Goal: Check status: Check status

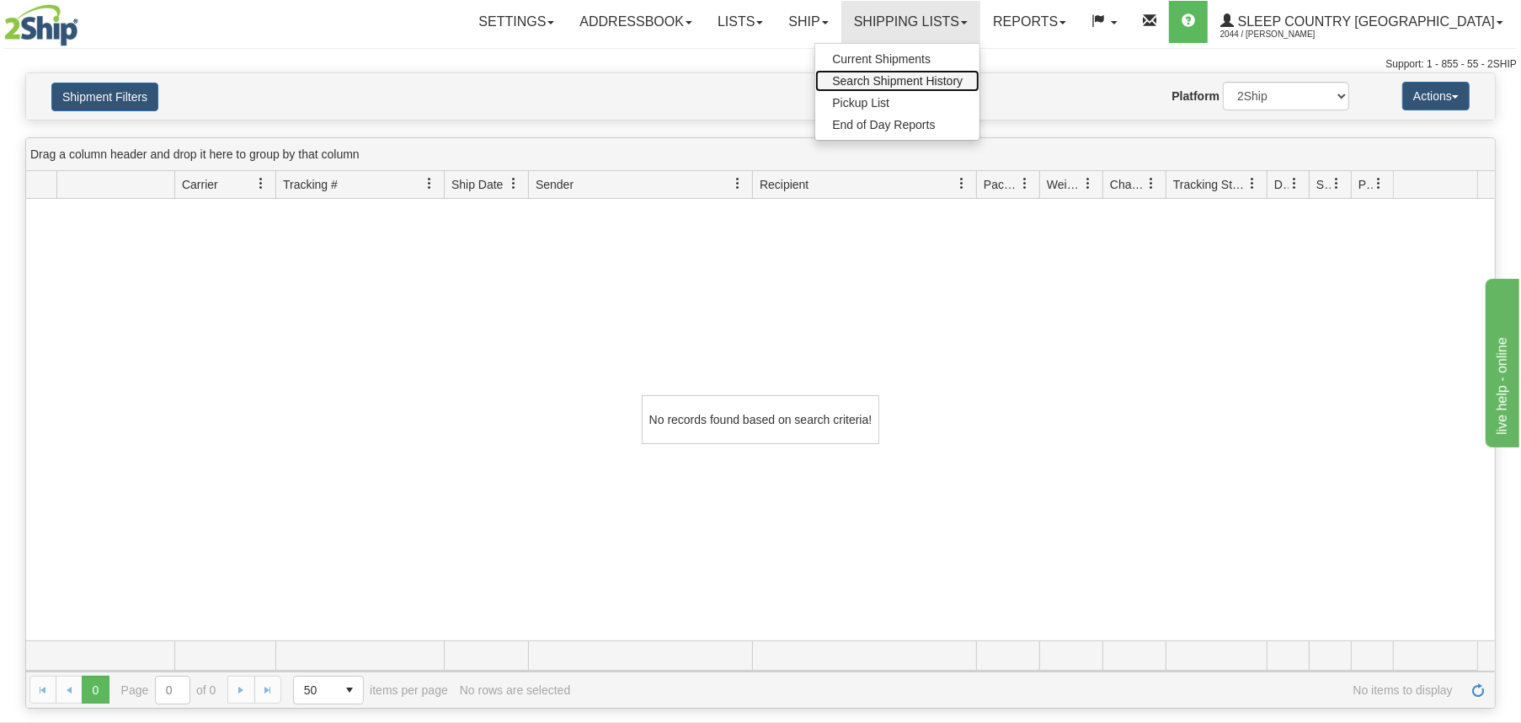
click at [963, 77] on span "Search Shipment History" at bounding box center [897, 80] width 131 height 13
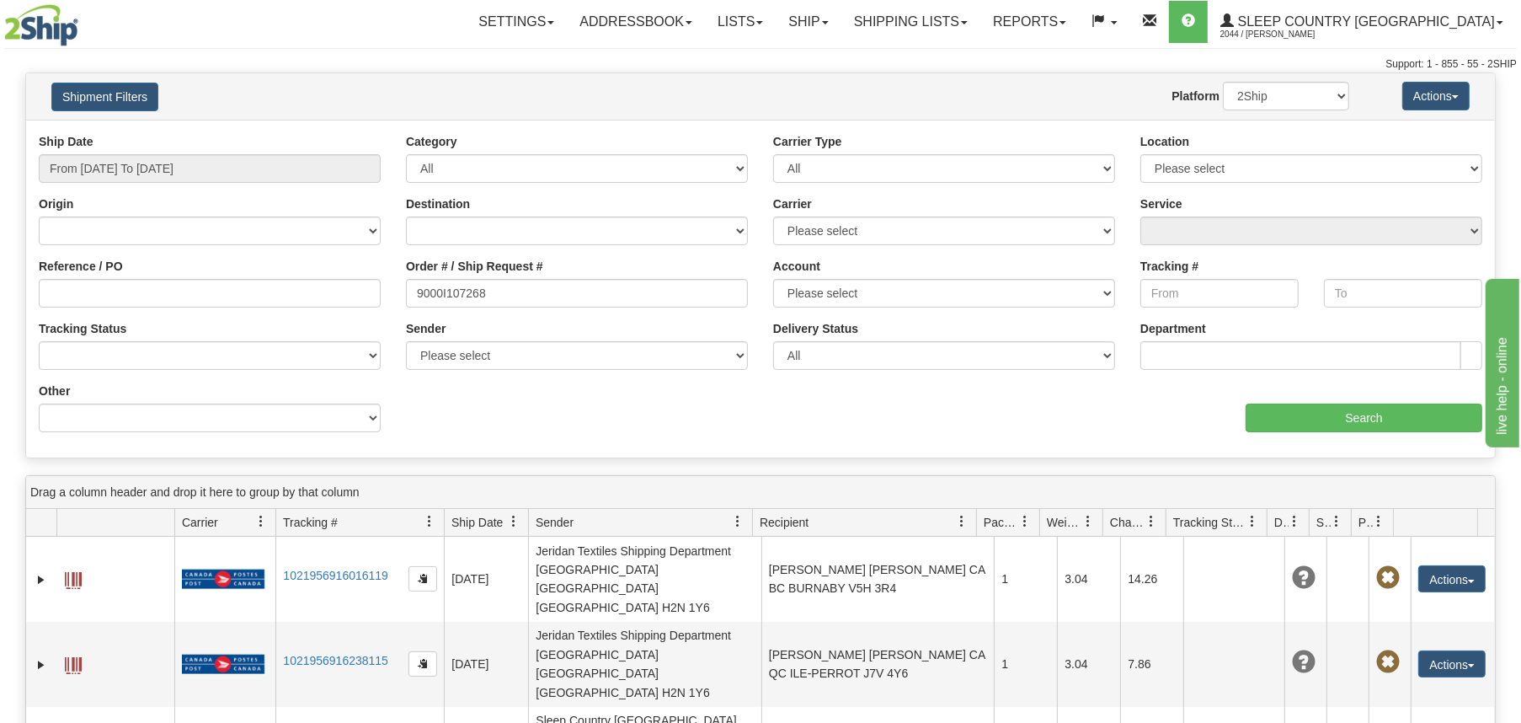
type input "9000I107268"
click at [161, 166] on input "From [DATE] To [DATE]" at bounding box center [210, 168] width 342 height 29
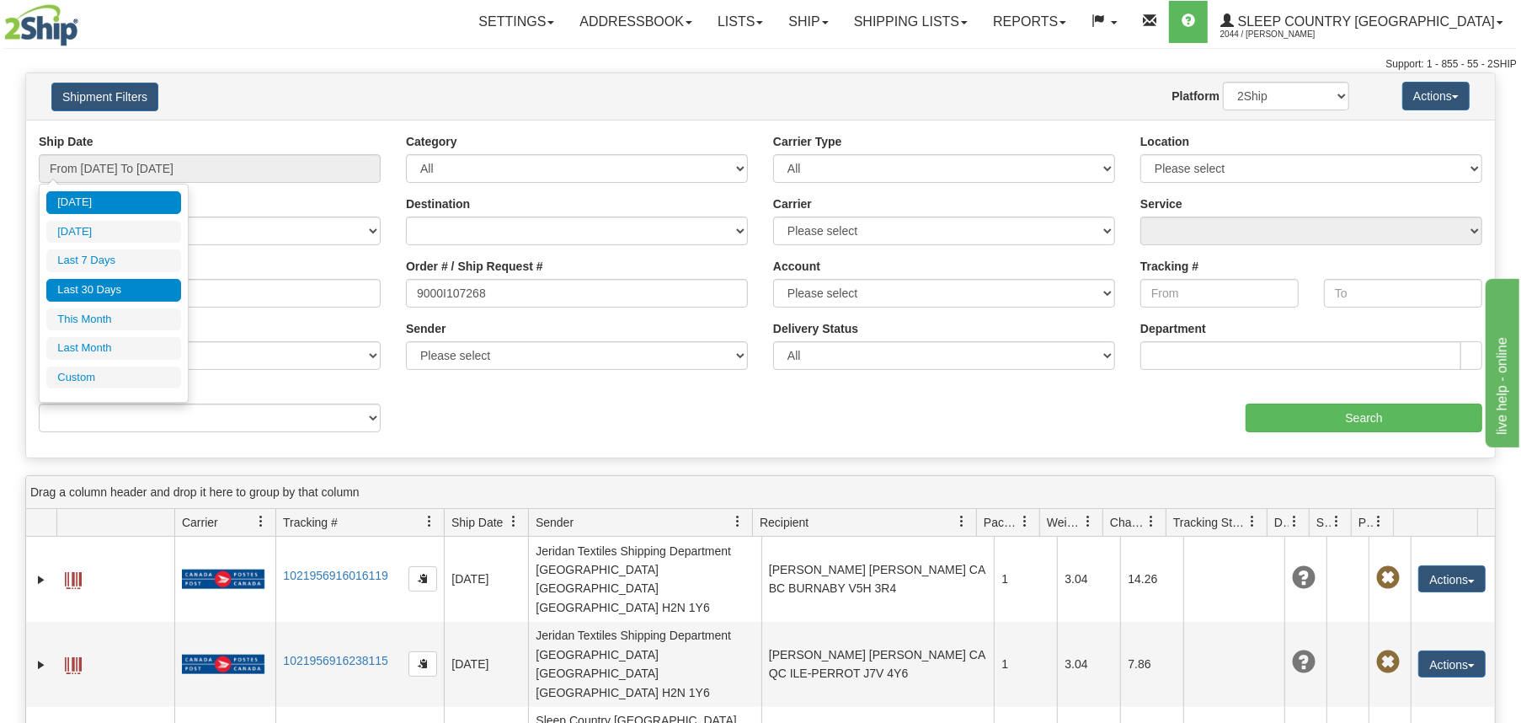
click at [120, 285] on li "Last 30 Days" at bounding box center [113, 290] width 135 height 23
type input "From [DATE] To [DATE]"
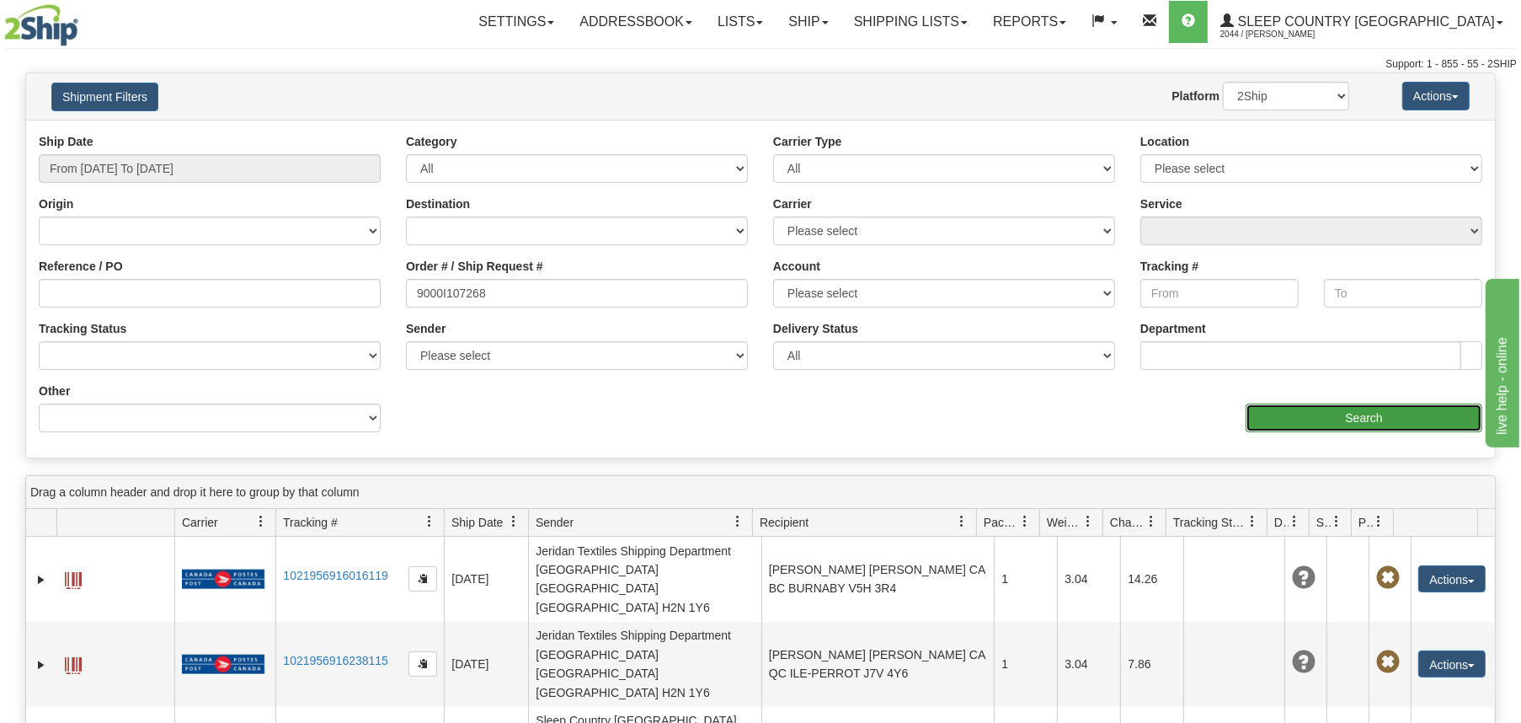
click at [1311, 414] on input "Search" at bounding box center [1364, 417] width 237 height 29
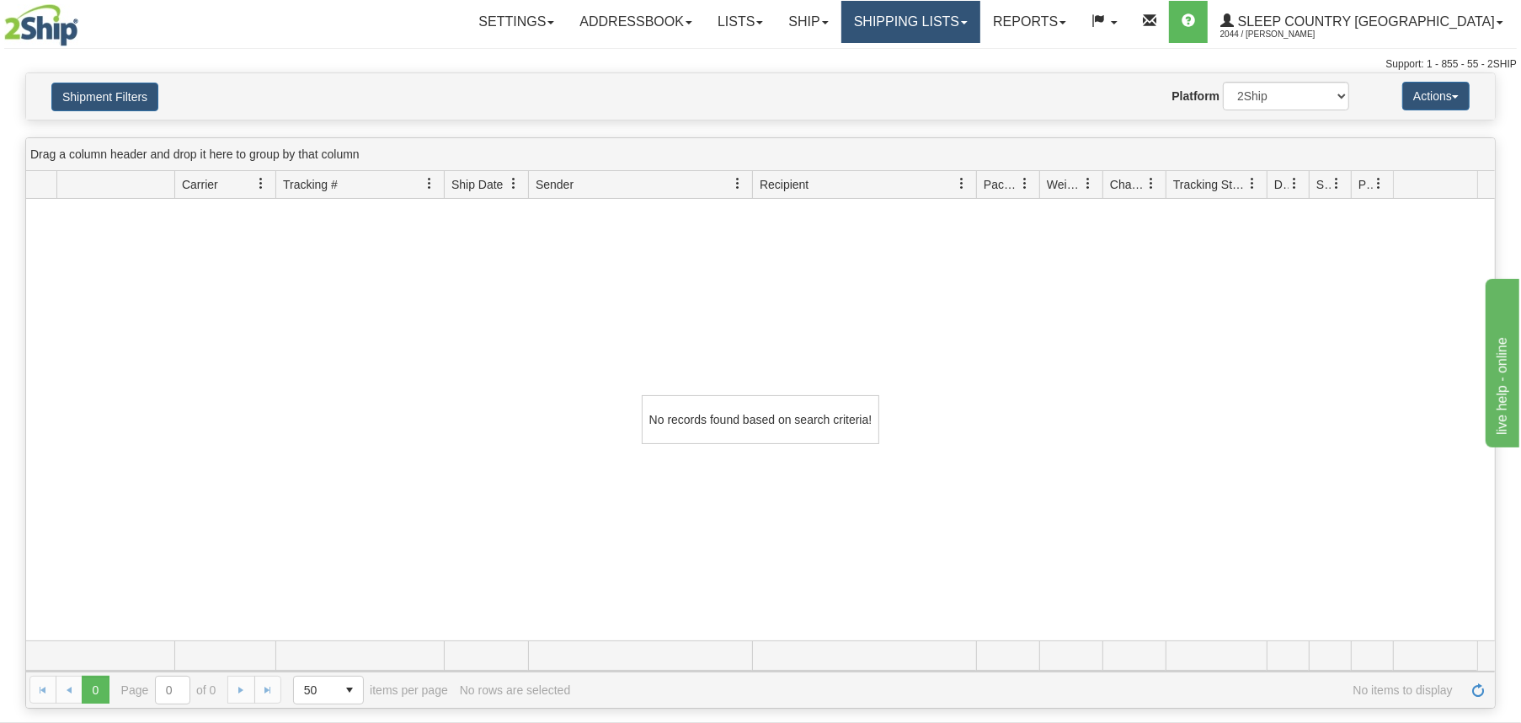
click at [980, 22] on link "Shipping lists" at bounding box center [910, 22] width 139 height 42
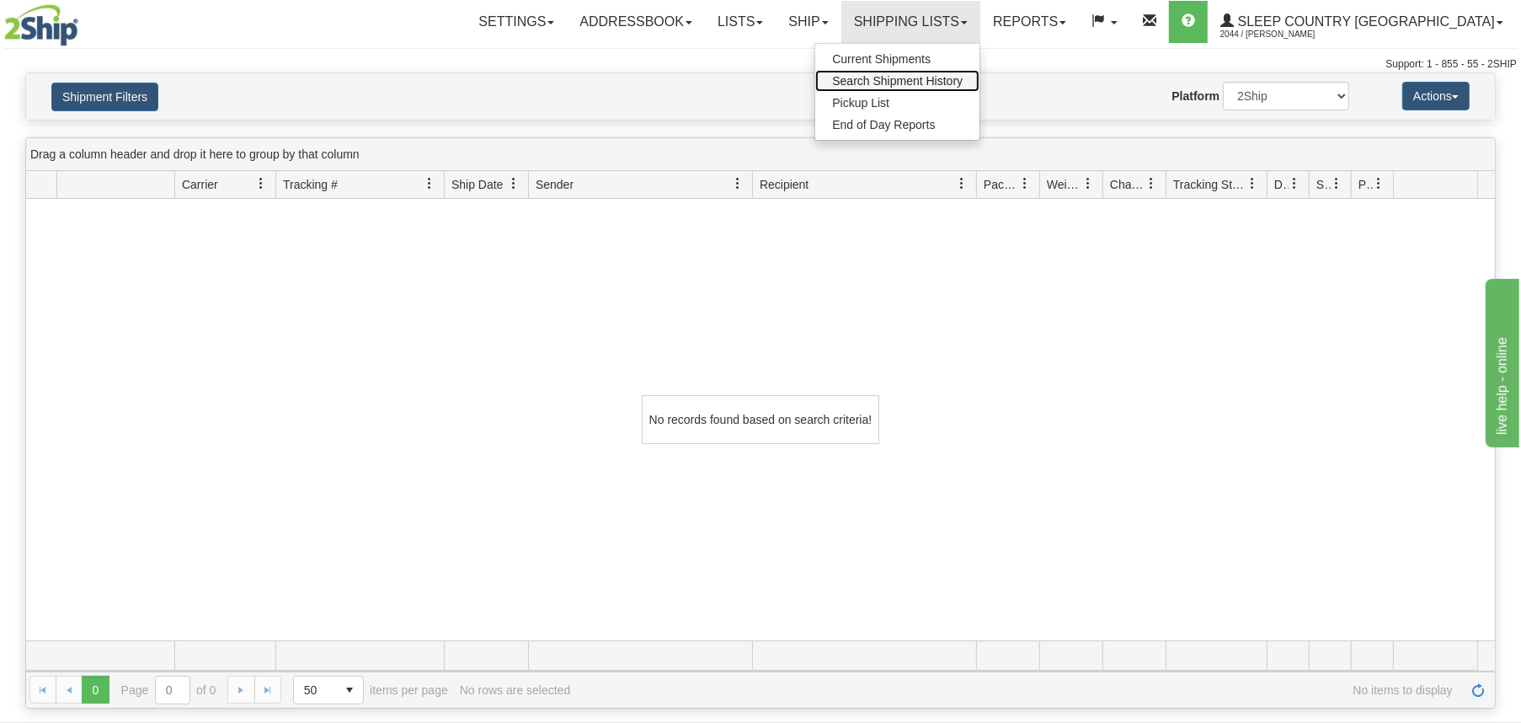
click at [963, 77] on span "Search Shipment History" at bounding box center [897, 80] width 131 height 13
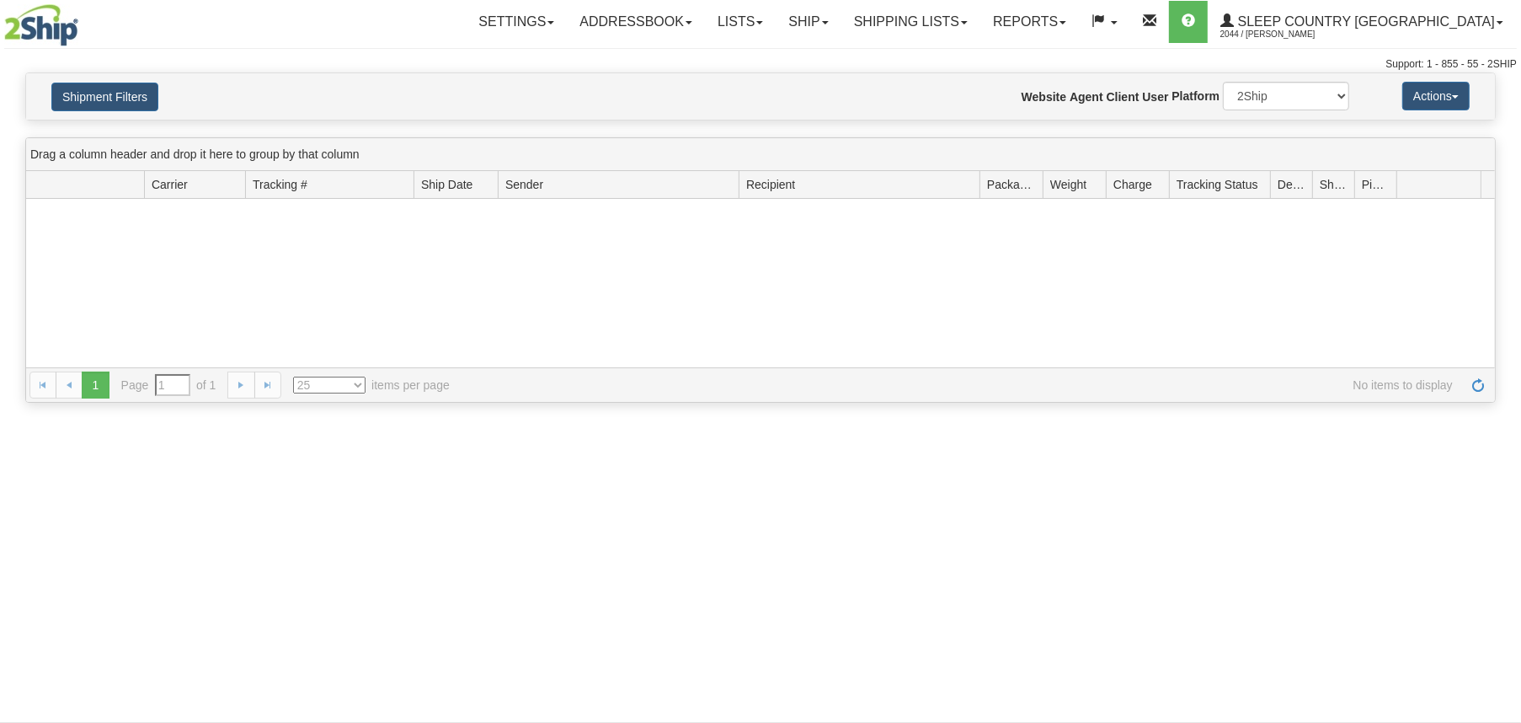
type input "From [DATE] To [DATE]"
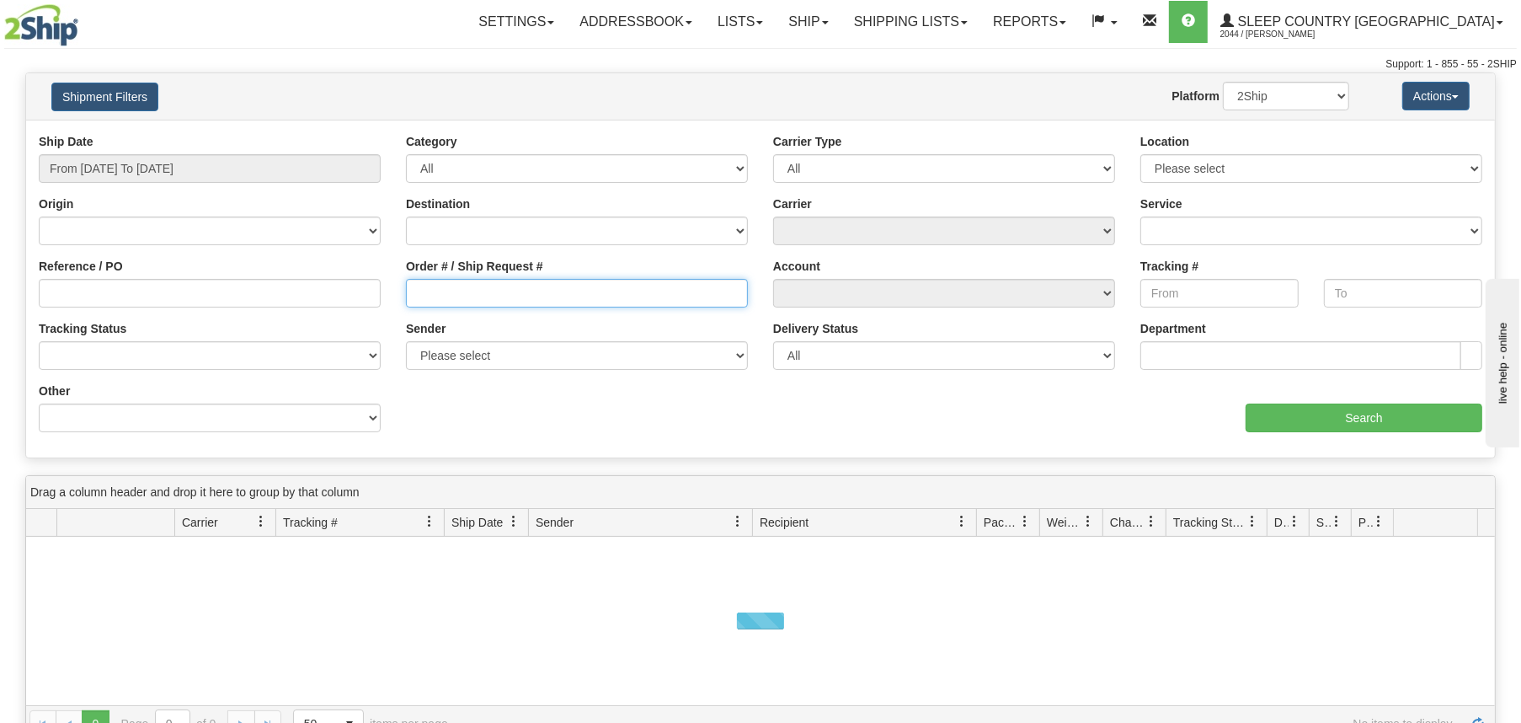
click at [468, 285] on input "Order # / Ship Request #" at bounding box center [577, 293] width 342 height 29
paste input "9000I107268"
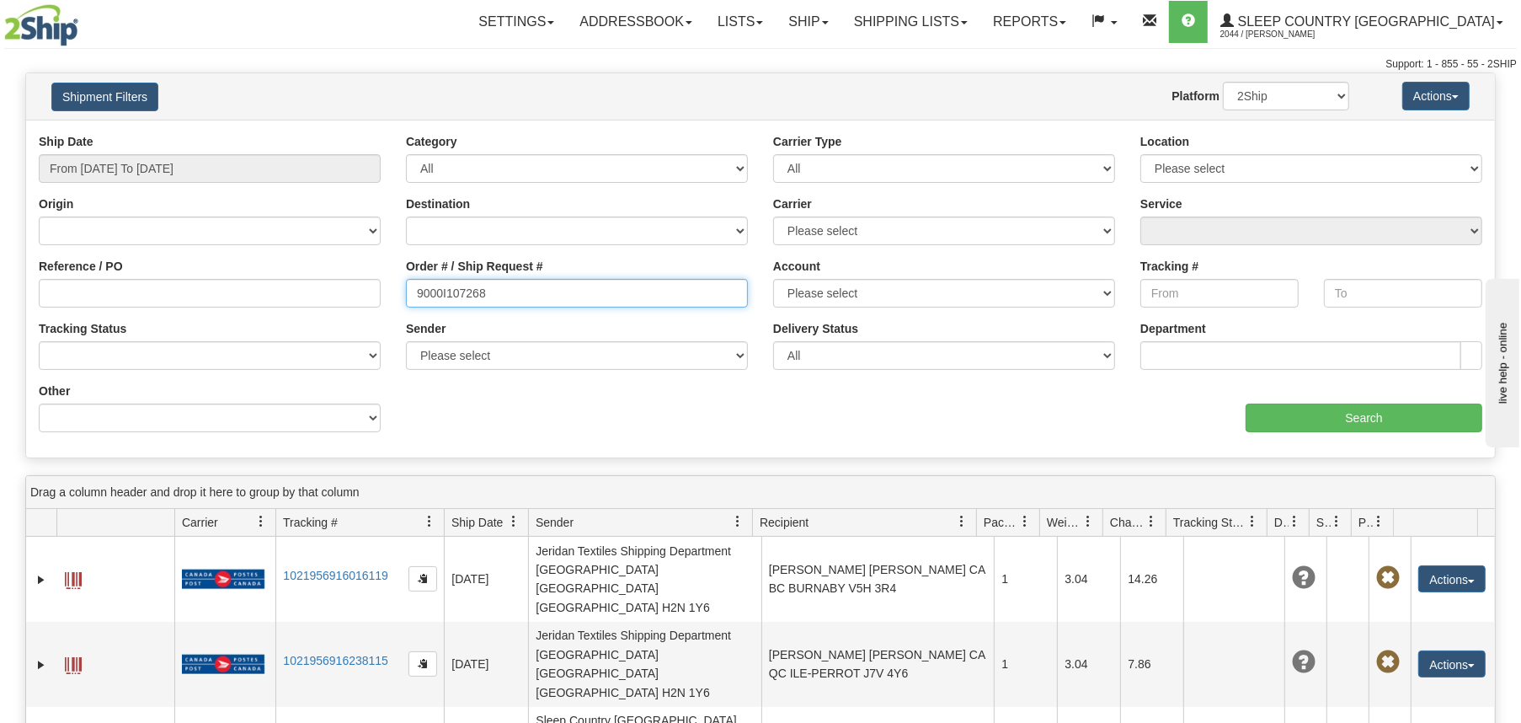
type input "9000I107268"
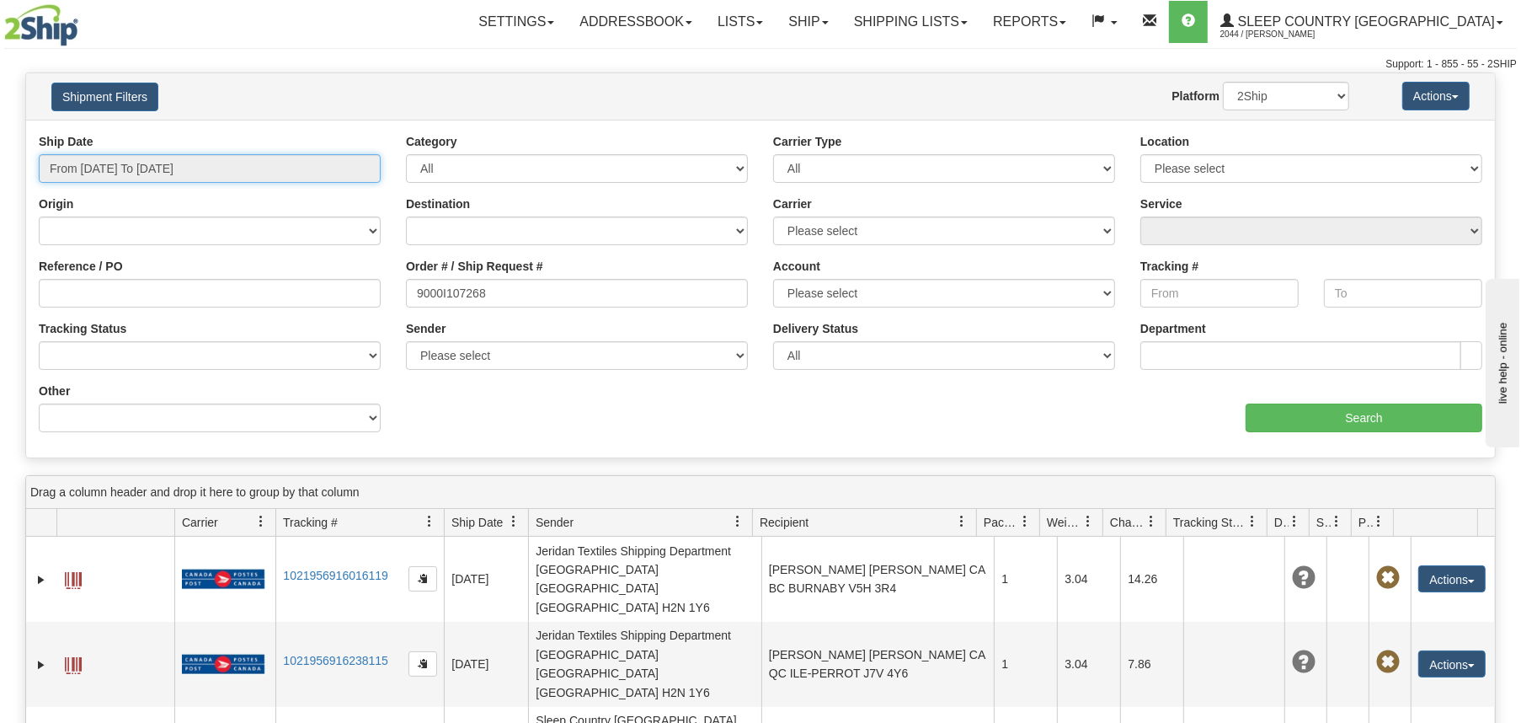
click at [195, 171] on input "From [DATE] To [DATE]" at bounding box center [210, 168] width 342 height 29
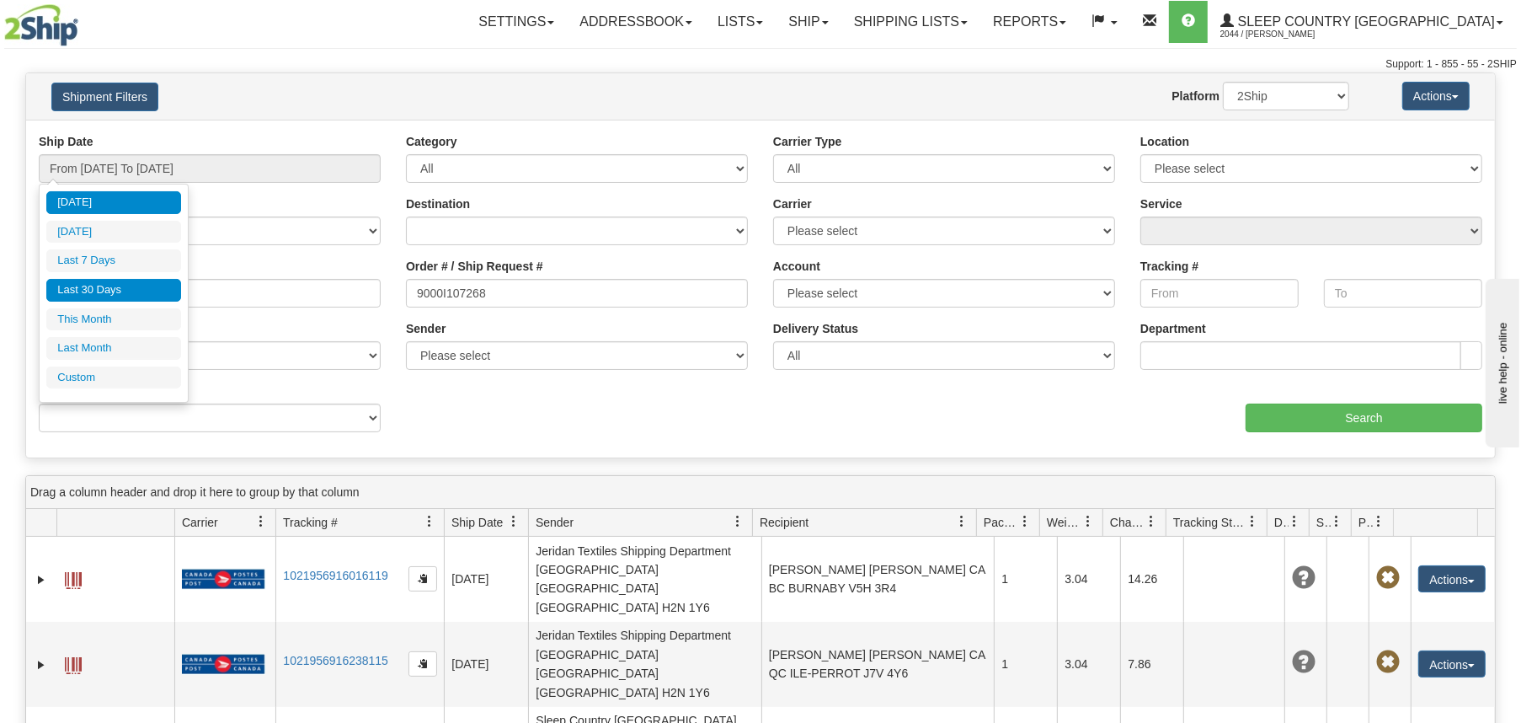
click at [106, 293] on li "Last 30 Days" at bounding box center [113, 290] width 135 height 23
type input "From [DATE] To [DATE]"
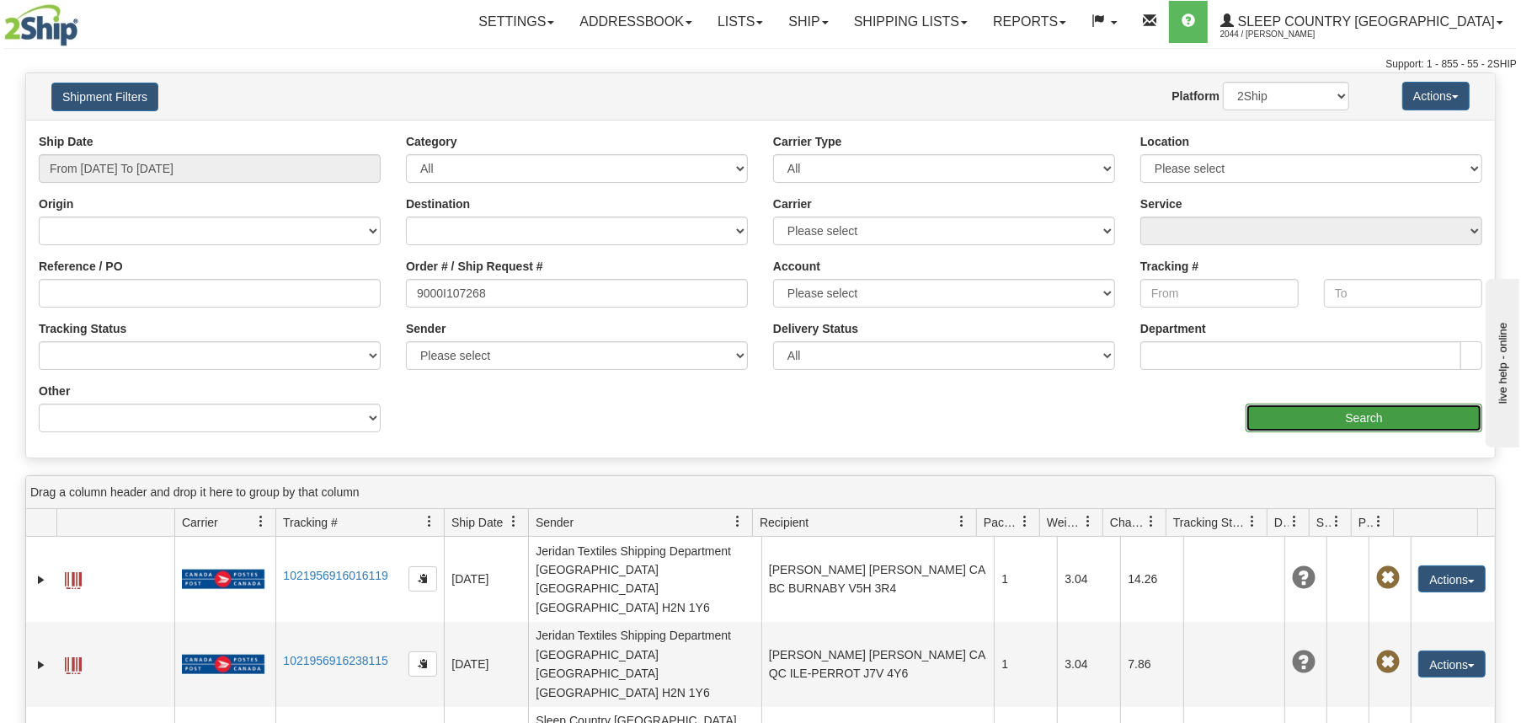
click at [1304, 411] on input "Search" at bounding box center [1364, 417] width 237 height 29
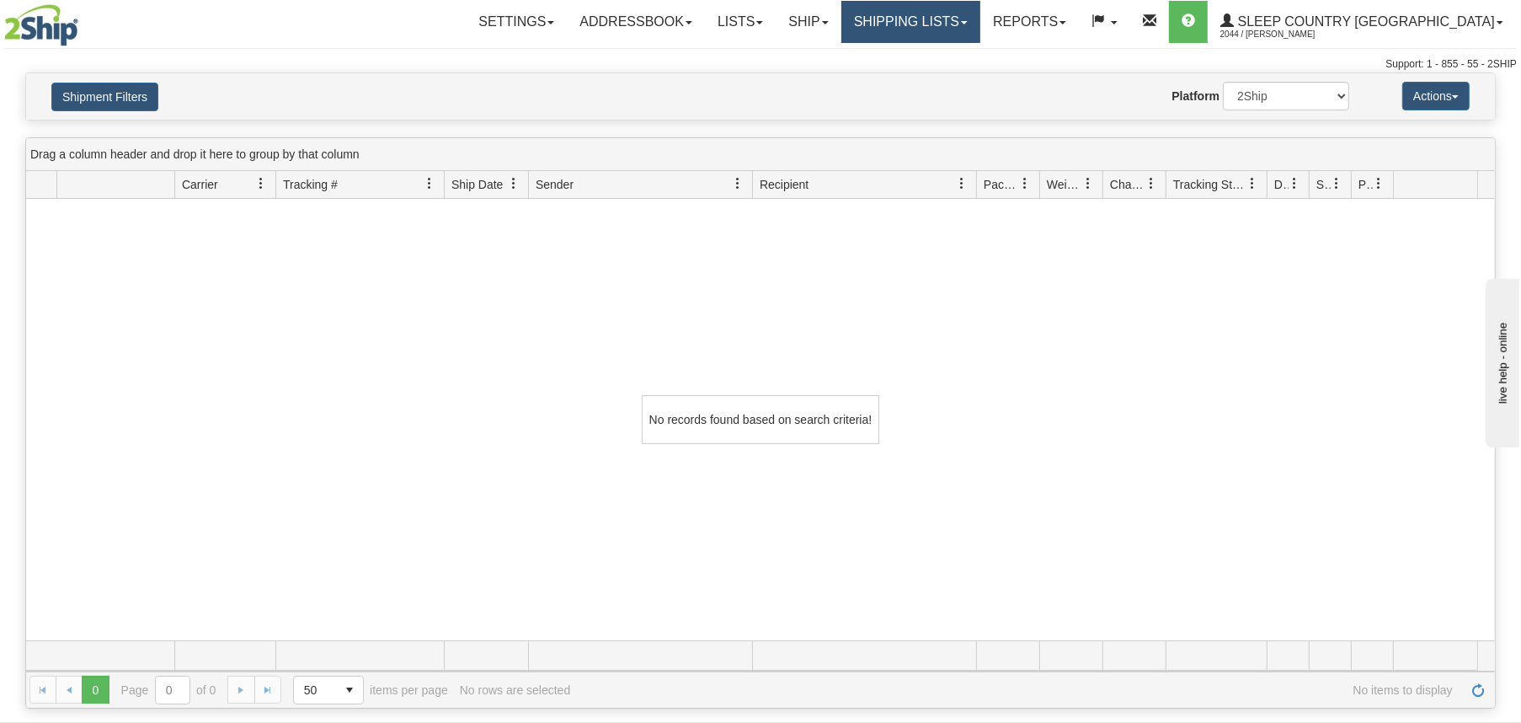
click at [980, 19] on link "Shipping lists" at bounding box center [910, 22] width 139 height 42
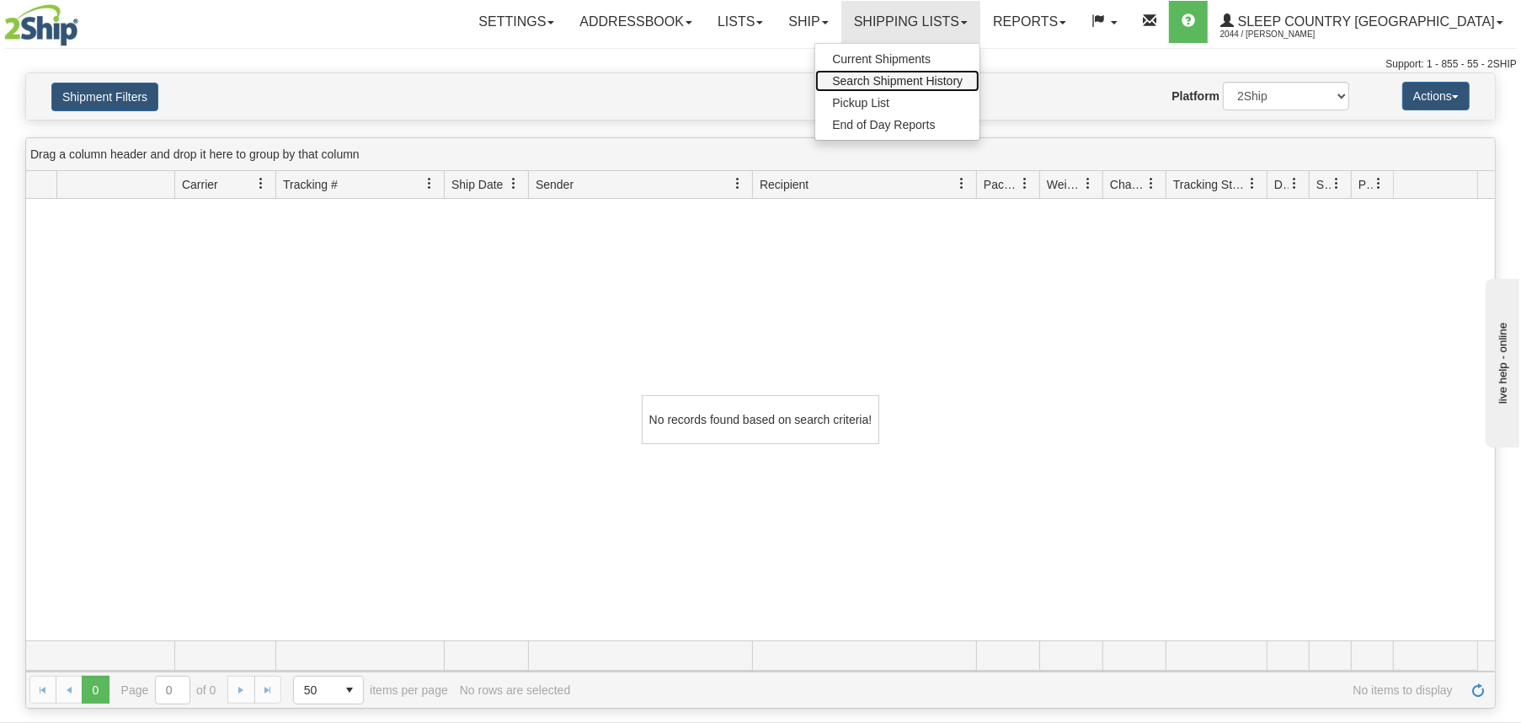
click at [963, 83] on span "Search Shipment History" at bounding box center [897, 80] width 131 height 13
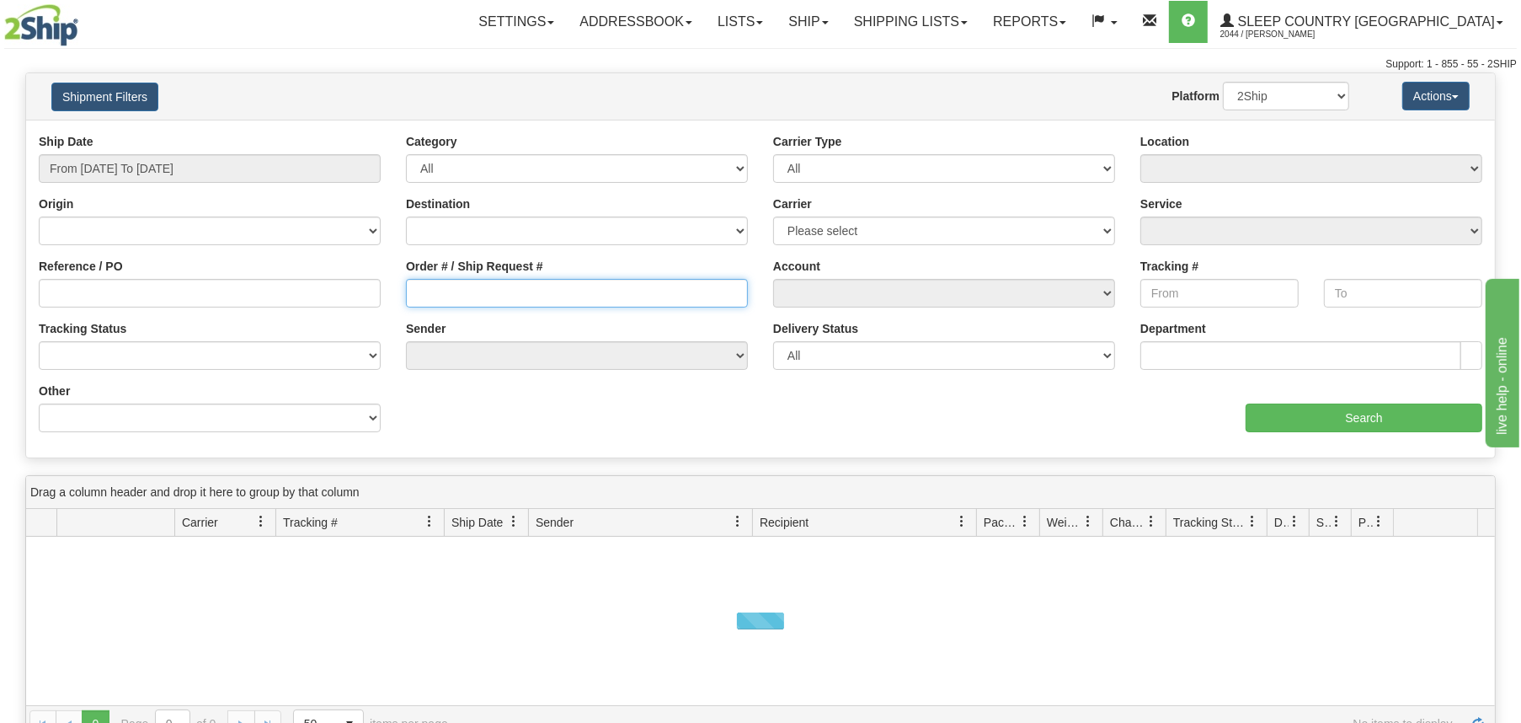
click at [514, 296] on input "Order # / Ship Request #" at bounding box center [577, 293] width 342 height 29
paste input "9000I107268"
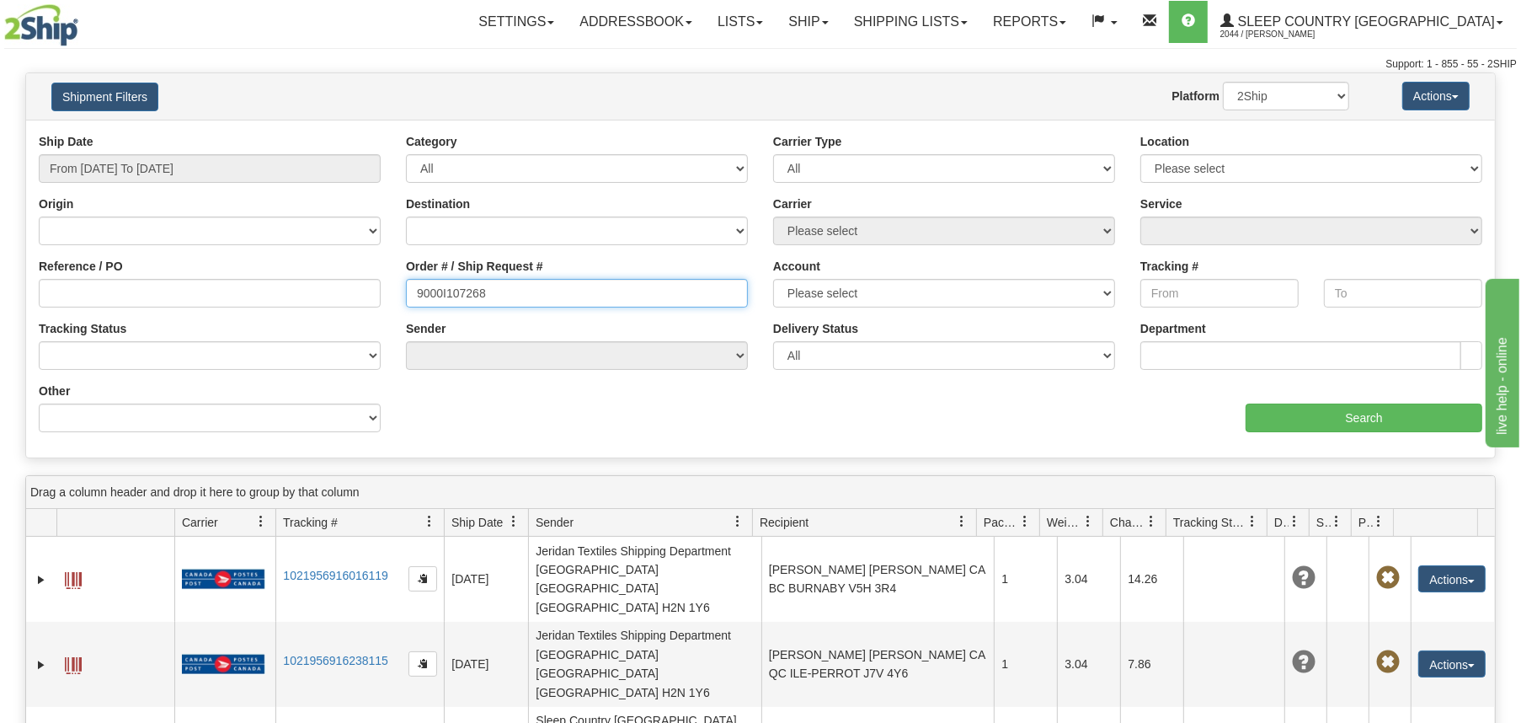
type input "9000I107268"
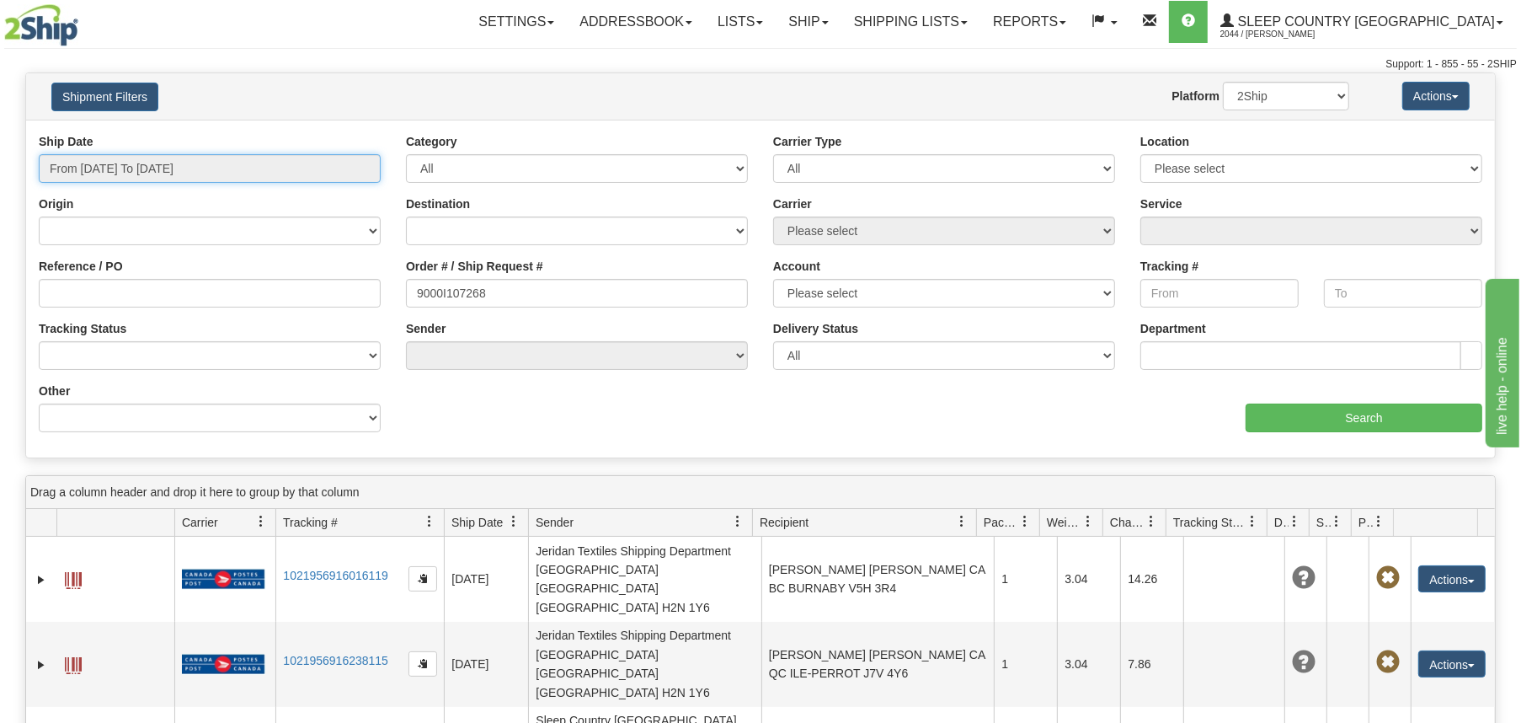
click at [160, 161] on input "From [DATE] To [DATE]" at bounding box center [210, 168] width 342 height 29
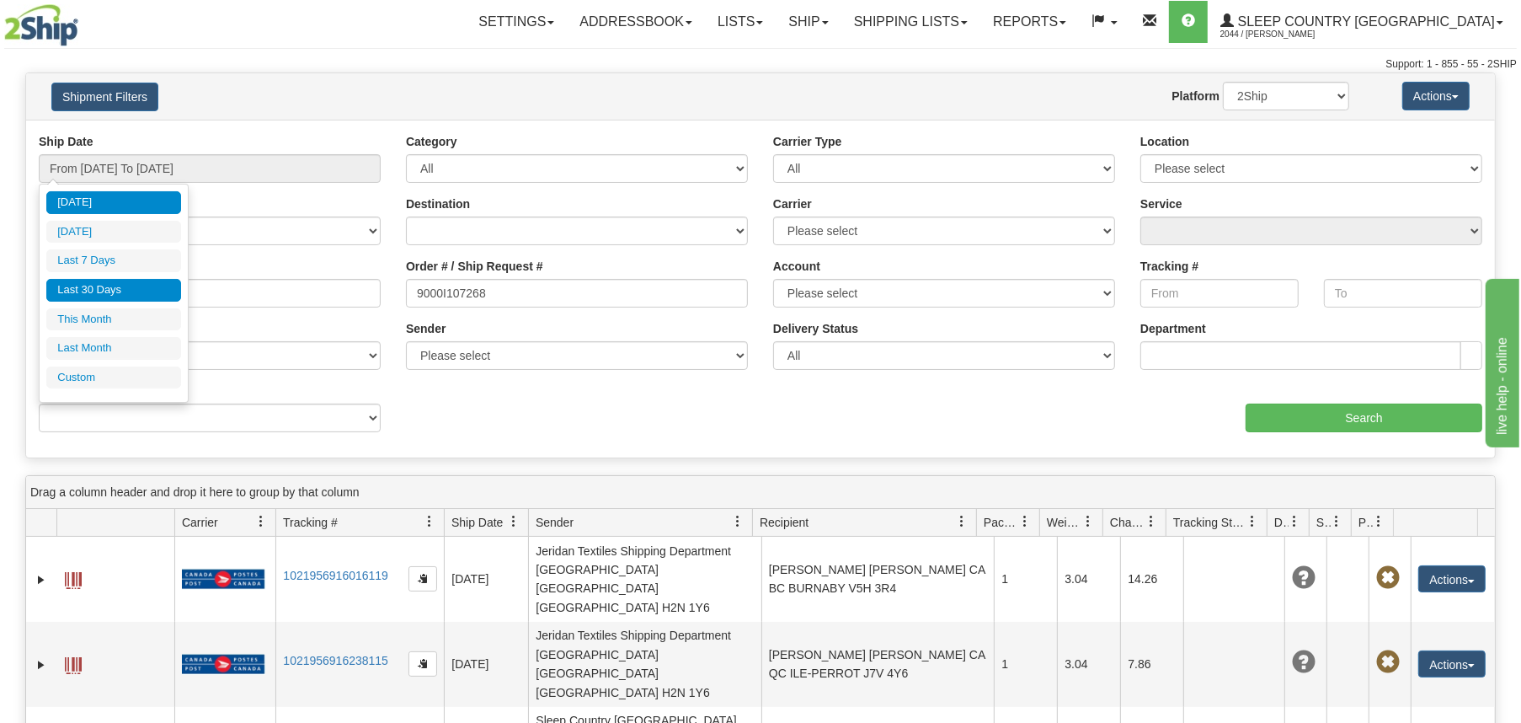
click at [131, 288] on li "Last 30 Days" at bounding box center [113, 290] width 135 height 23
type input "From [DATE] To [DATE]"
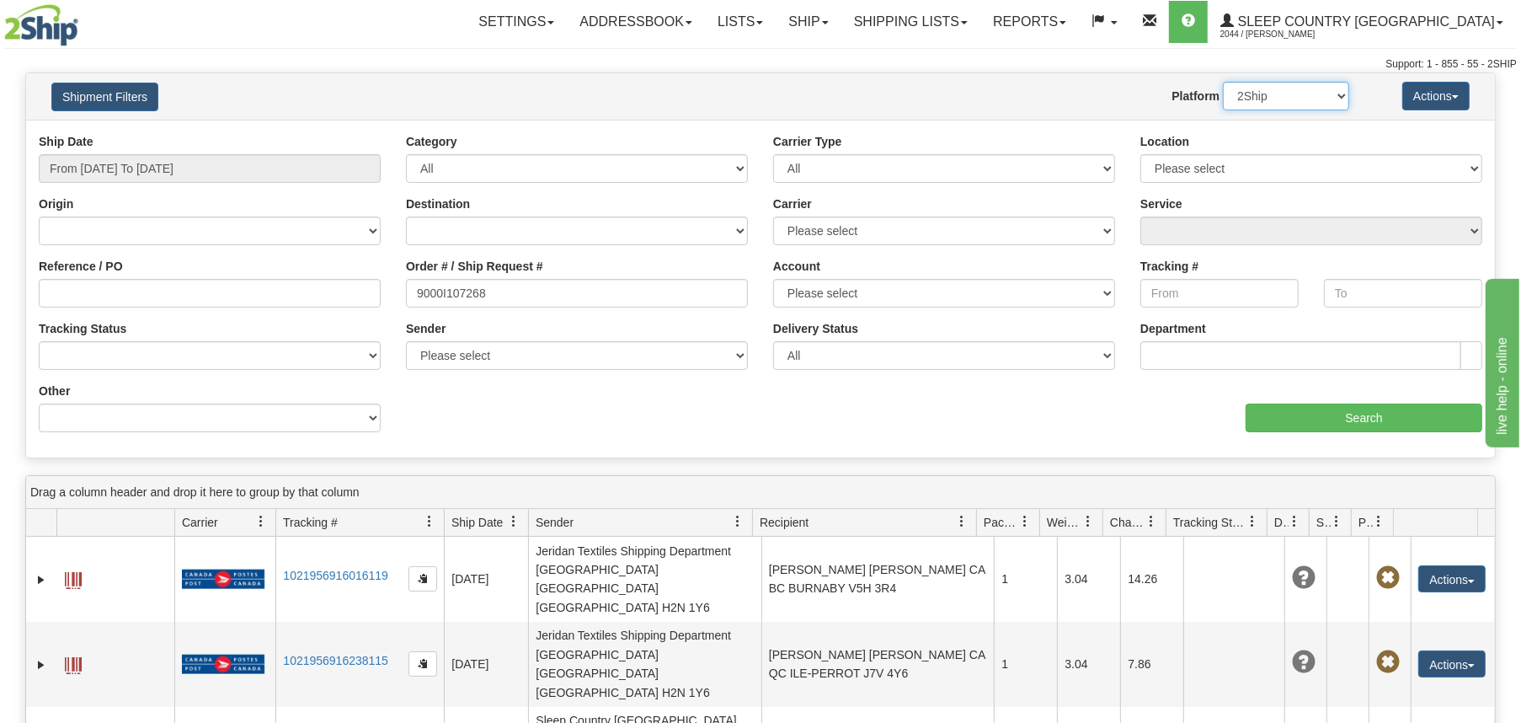
click at [1279, 93] on select "2Ship Imported" at bounding box center [1286, 96] width 126 height 29
select select "1"
click at [1223, 82] on select "2Ship Imported" at bounding box center [1286, 96] width 126 height 29
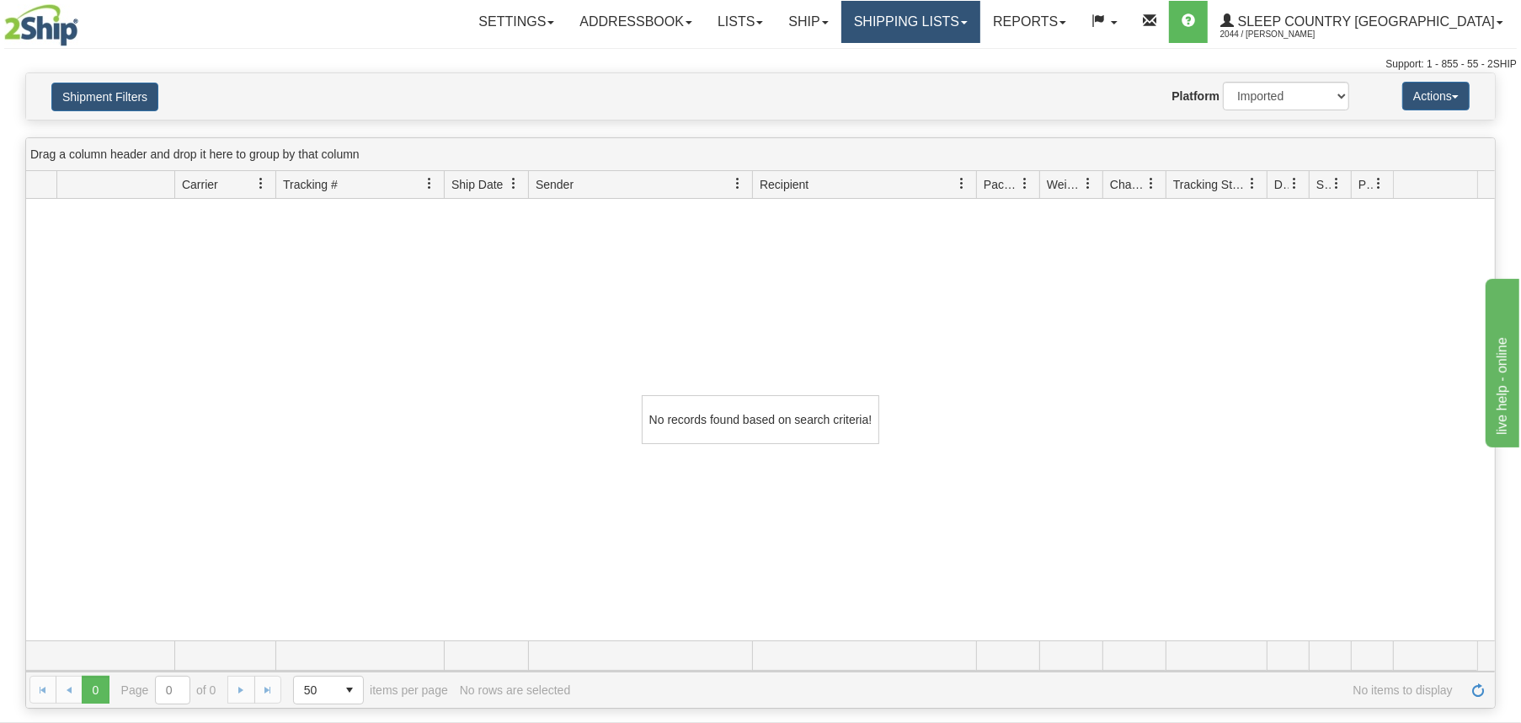
click at [970, 24] on link "Shipping lists" at bounding box center [910, 22] width 139 height 42
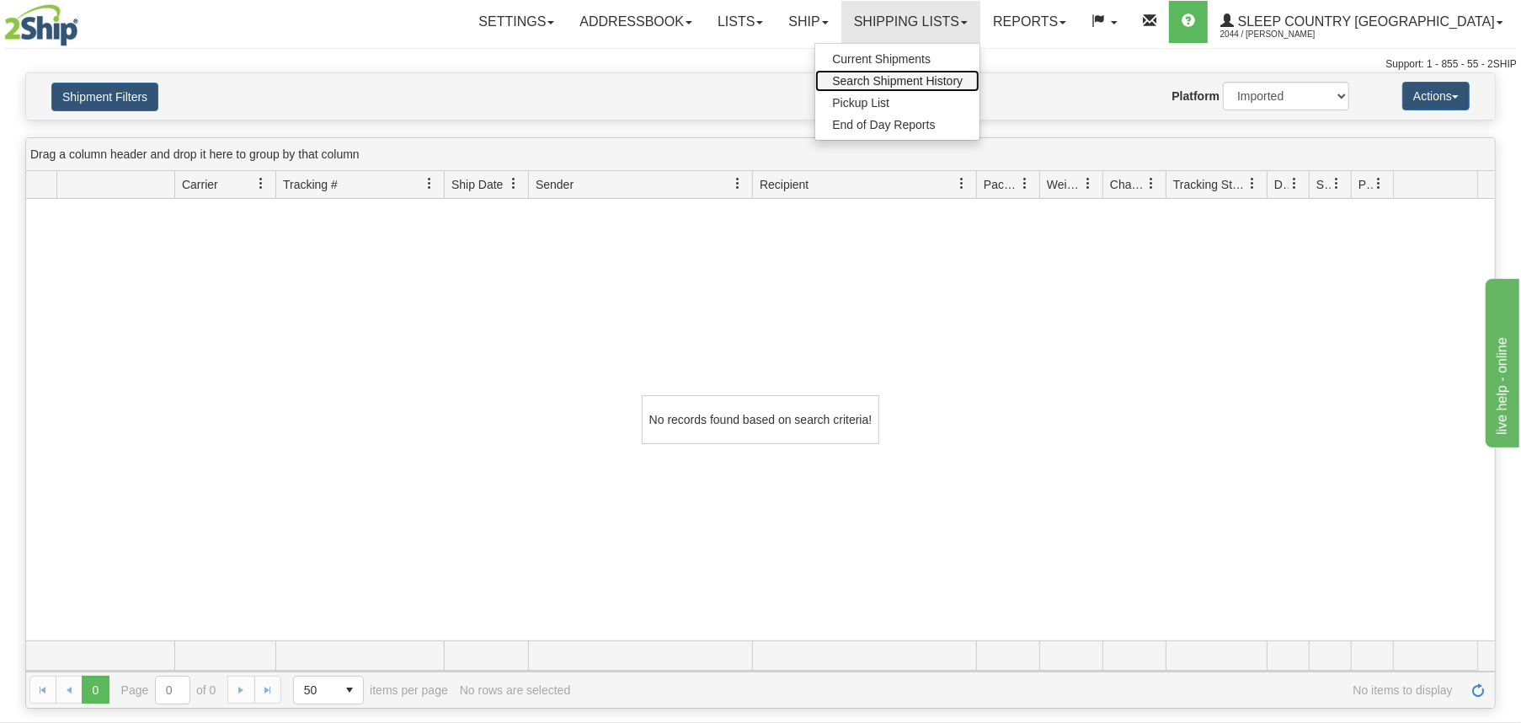
click at [963, 80] on span "Search Shipment History" at bounding box center [897, 80] width 131 height 13
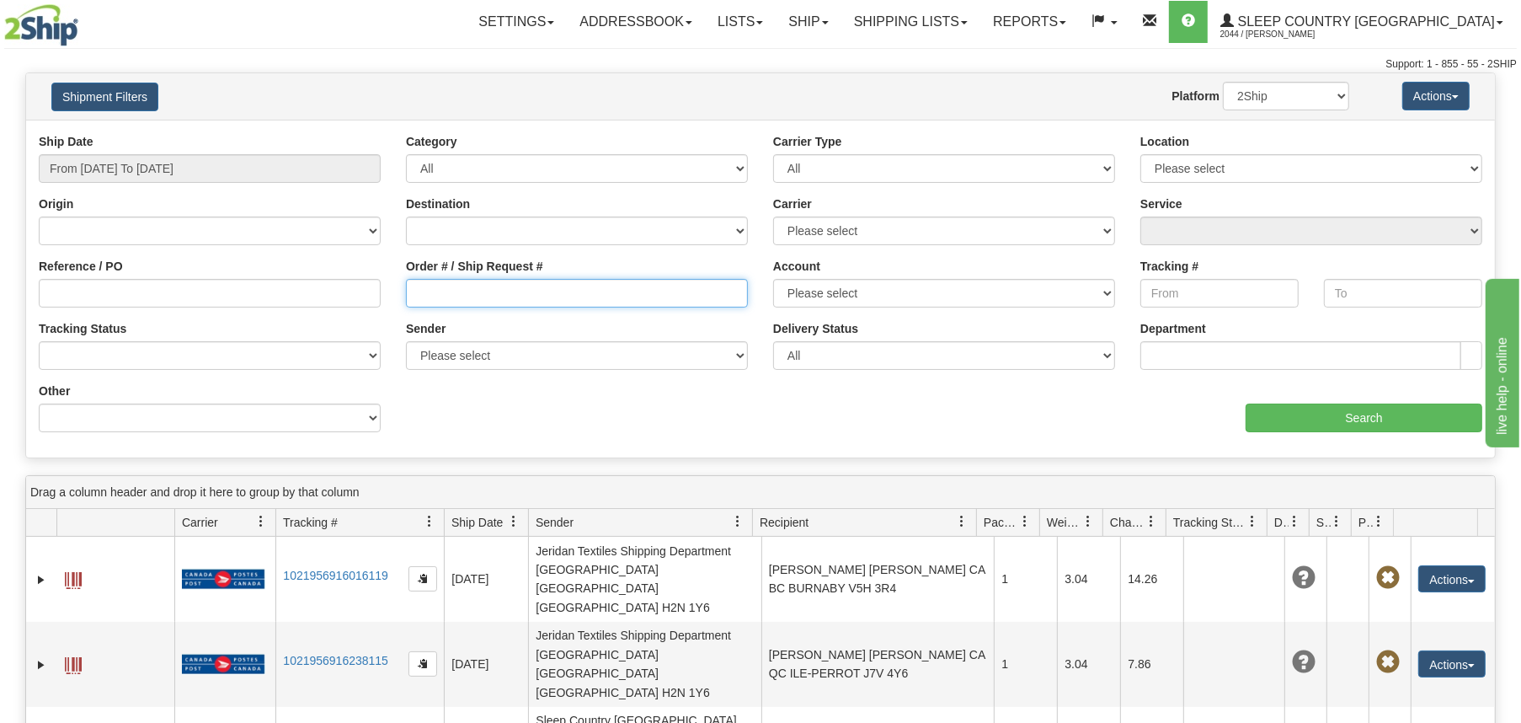
click at [453, 289] on input "Order # / Ship Request #" at bounding box center [577, 293] width 342 height 29
paste input "82I048334"
type input "82I048334"
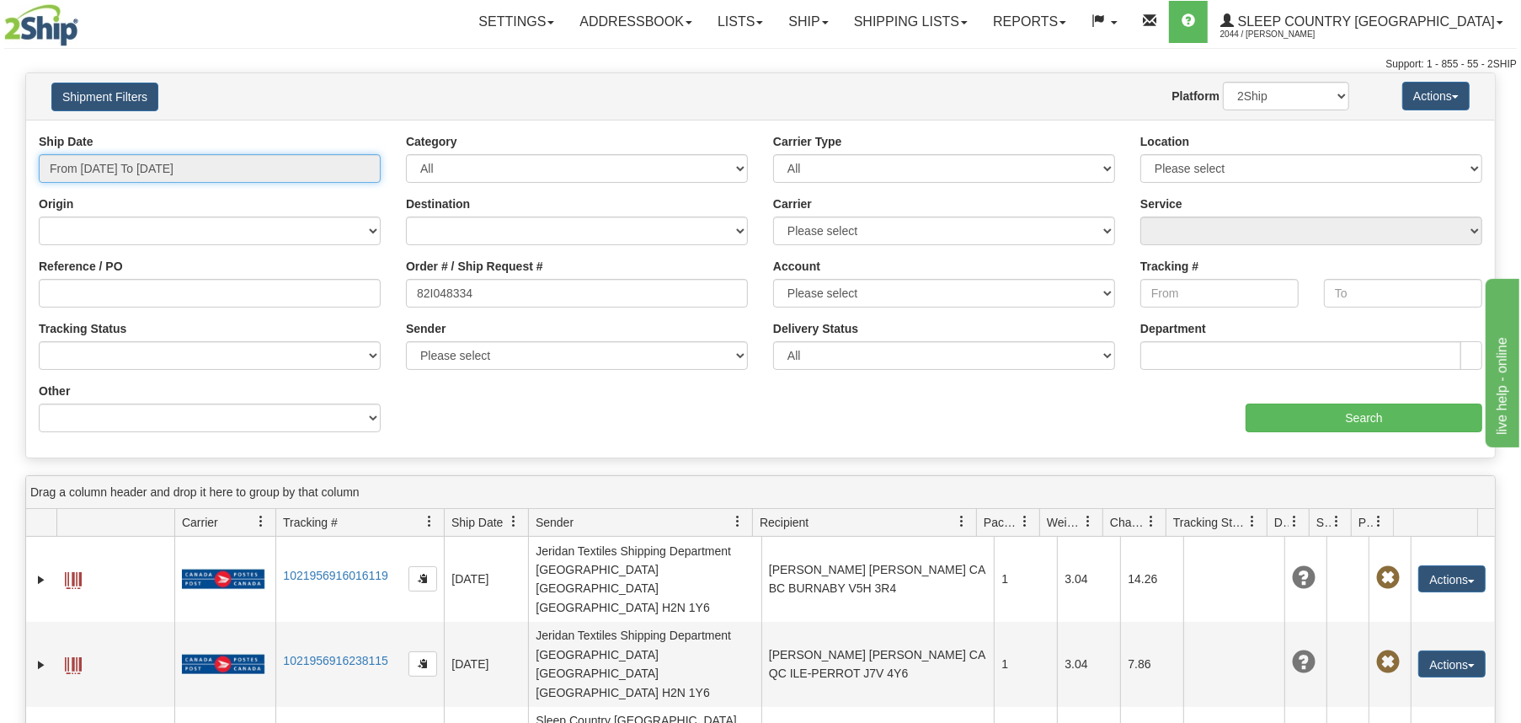
click at [147, 165] on input "From [DATE] To [DATE]" at bounding box center [210, 168] width 342 height 29
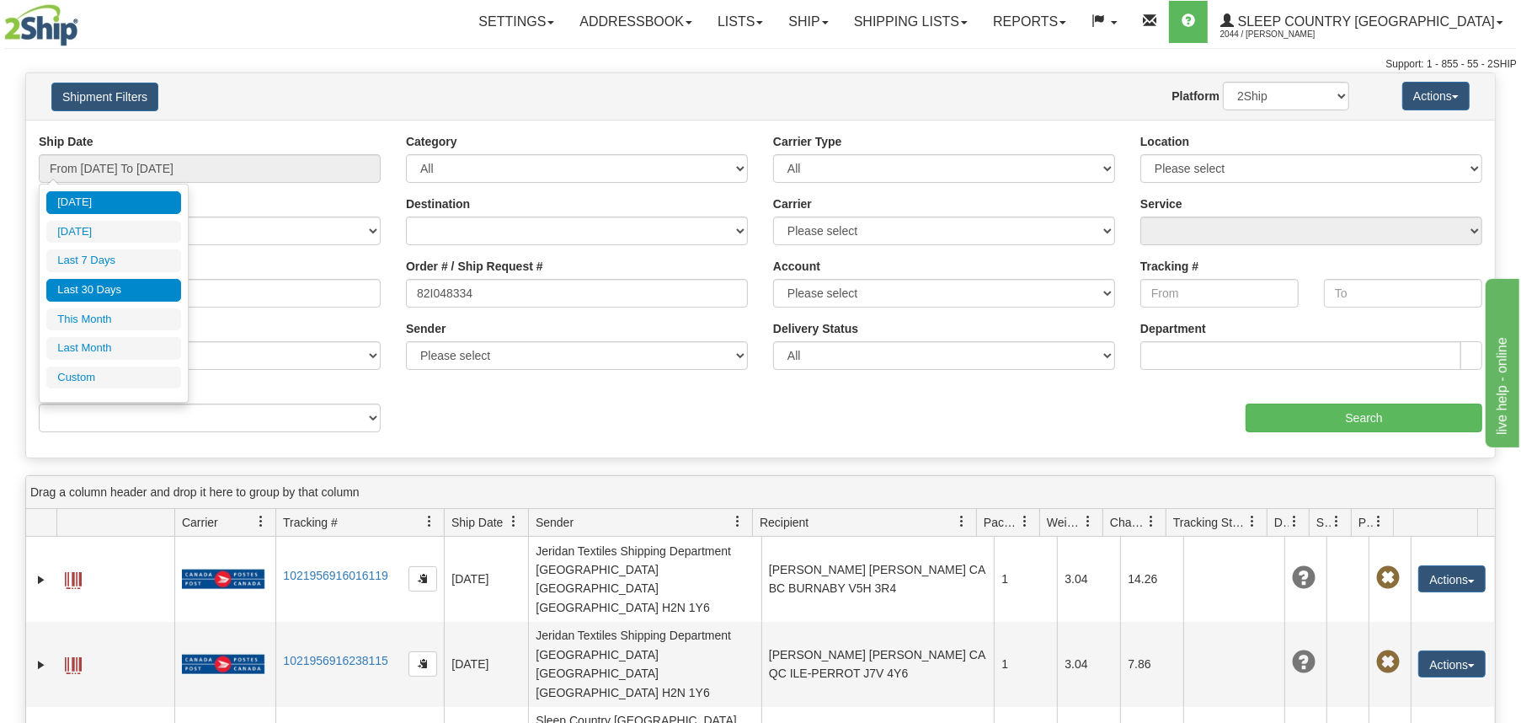
click at [135, 291] on li "Last 30 Days" at bounding box center [113, 290] width 135 height 23
type input "From [DATE] To [DATE]"
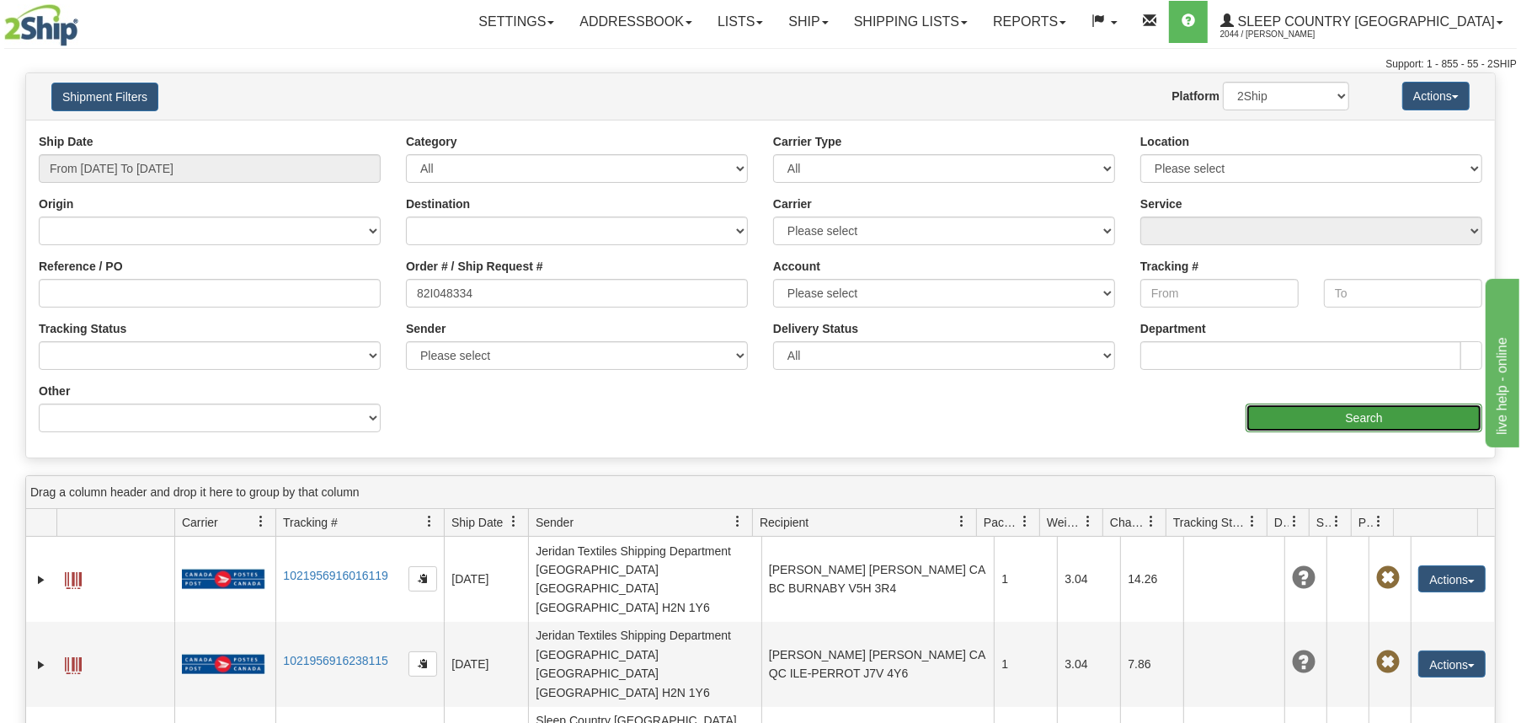
click at [1349, 417] on input "Search" at bounding box center [1364, 417] width 237 height 29
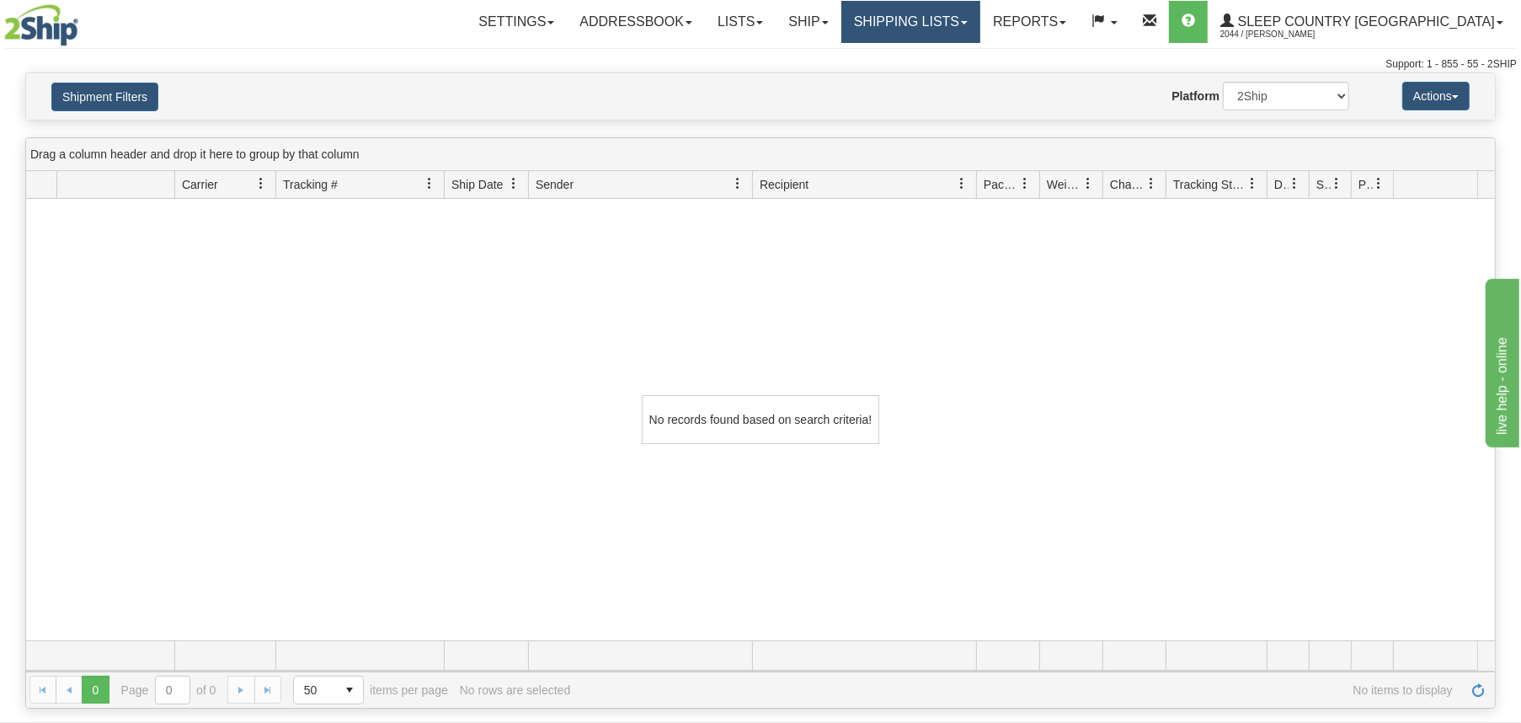
click at [980, 23] on link "Shipping lists" at bounding box center [910, 22] width 139 height 42
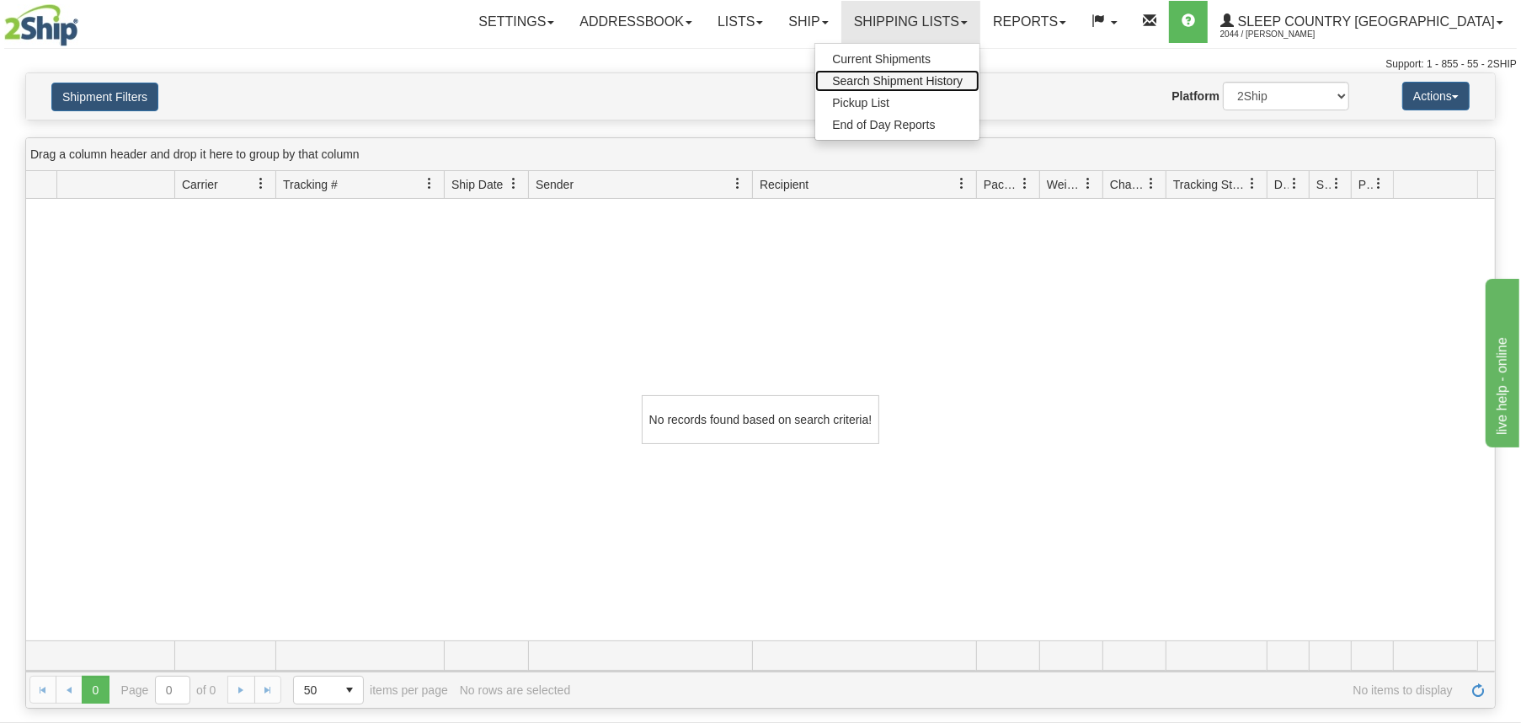
click at [963, 85] on span "Search Shipment History" at bounding box center [897, 80] width 131 height 13
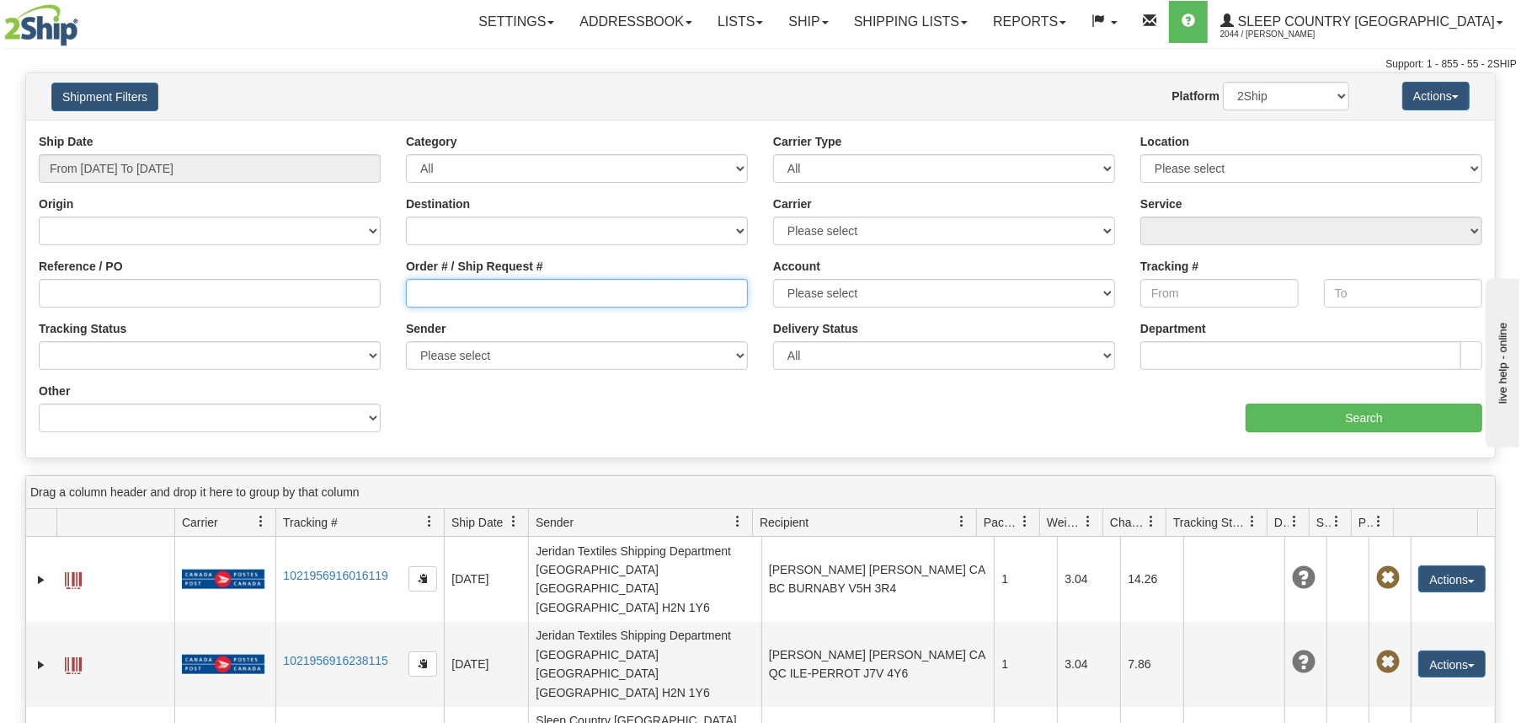
click at [504, 286] on input "Order # / Ship Request #" at bounding box center [577, 293] width 342 height 29
paste input "82I048334"
type input "82I048334"
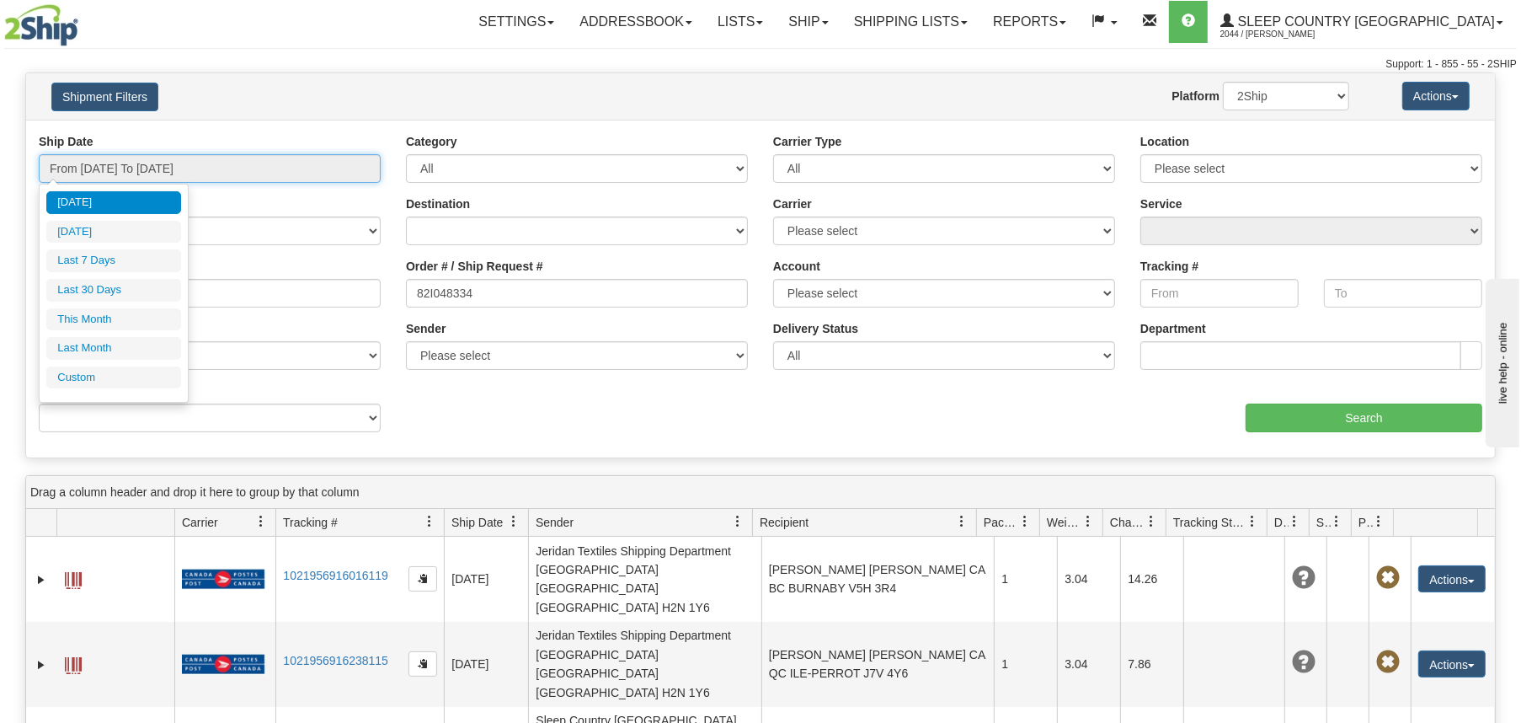
click at [192, 162] on input "From [DATE] To [DATE]" at bounding box center [210, 168] width 342 height 29
click at [126, 291] on li "Last 30 Days" at bounding box center [113, 290] width 135 height 23
type input "From [DATE] To [DATE]"
